Goal: Information Seeking & Learning: Learn about a topic

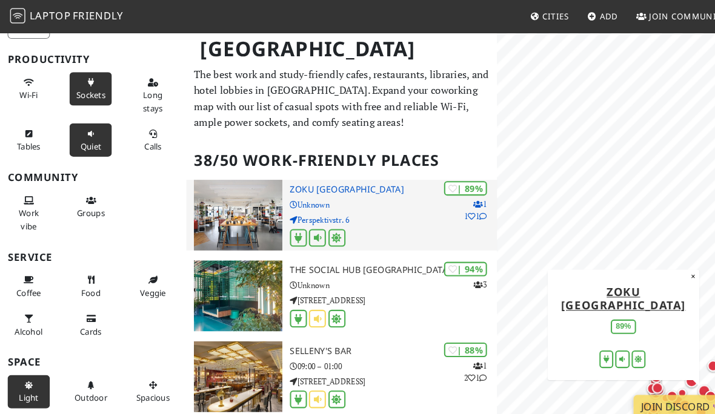
click at [238, 199] on img at bounding box center [228, 207] width 85 height 68
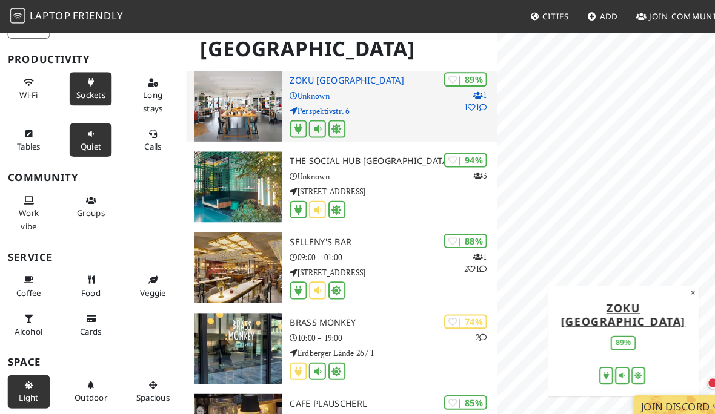
scroll to position [103, 0]
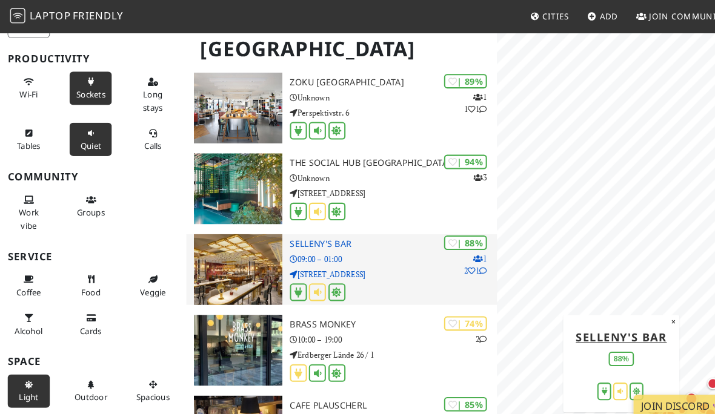
click at [245, 250] on img at bounding box center [228, 259] width 85 height 68
click at [305, 229] on h3 "SELLENY'S Bar" at bounding box center [377, 234] width 199 height 10
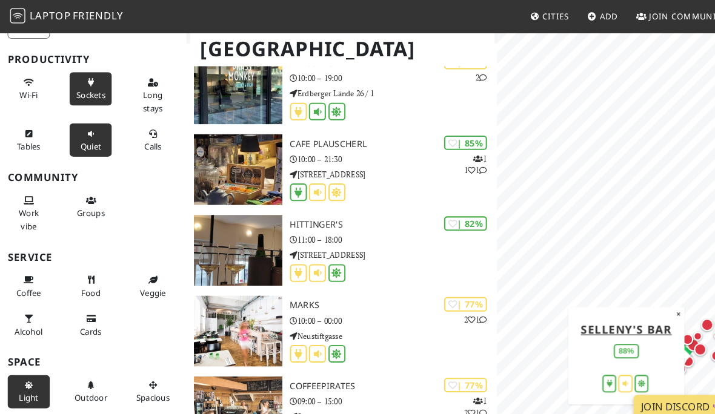
scroll to position [353, 0]
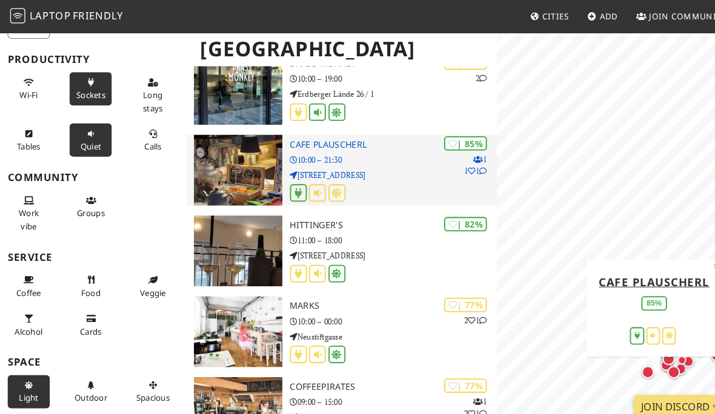
click at [338, 141] on h3 "Cafe Plauscherl" at bounding box center [377, 139] width 199 height 10
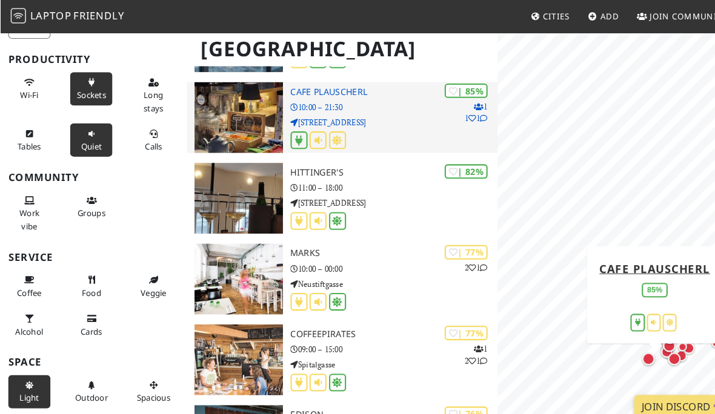
scroll to position [411, 0]
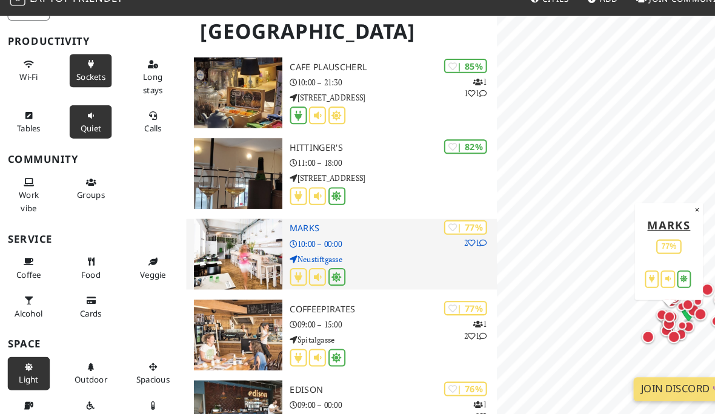
click at [240, 243] on img at bounding box center [228, 261] width 85 height 68
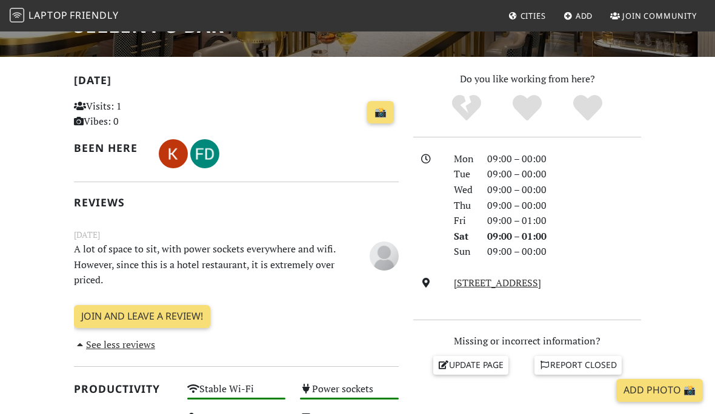
scroll to position [205, 0]
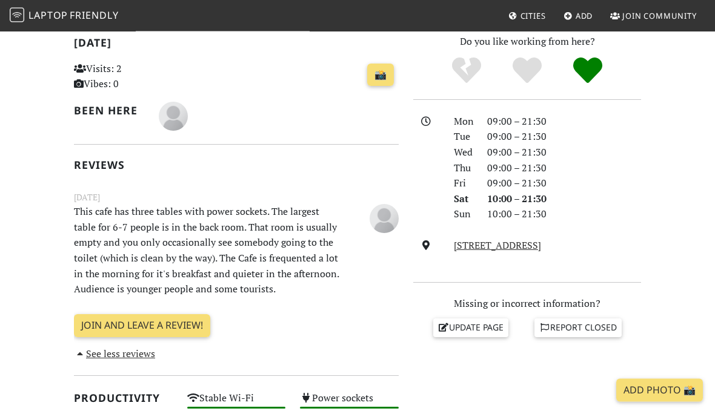
scroll to position [263, 0]
click at [597, 68] on icon "Definitely!" at bounding box center [587, 70] width 29 height 29
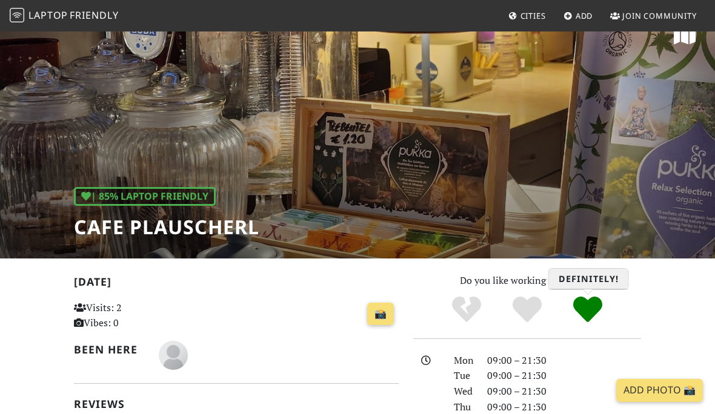
scroll to position [0, 0]
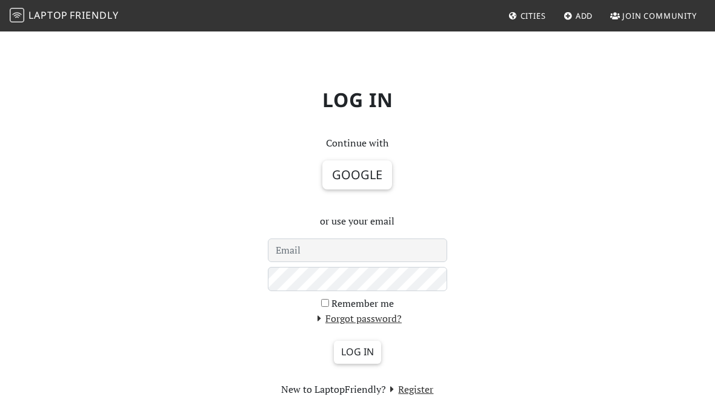
click at [657, 135] on div "Log in Continue with Google or use your email Remember me Forgot password? Log …" at bounding box center [357, 238] width 715 height 416
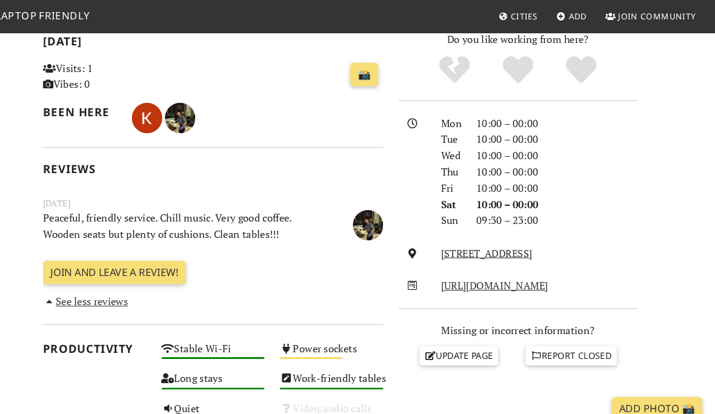
scroll to position [263, 0]
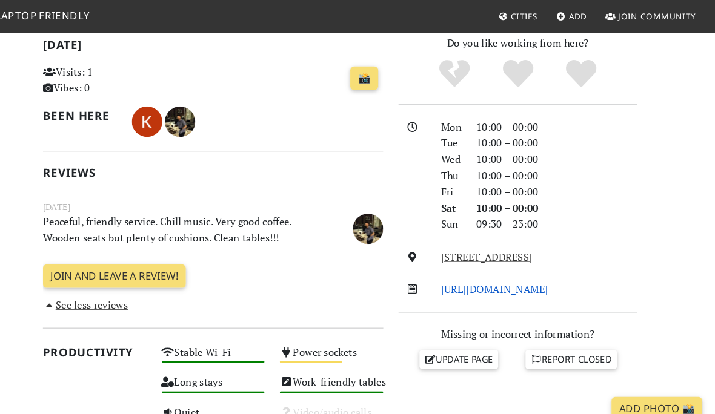
click at [542, 272] on link "[URL][DOMAIN_NAME]" at bounding box center [505, 276] width 102 height 13
